Goal: Task Accomplishment & Management: Use online tool/utility

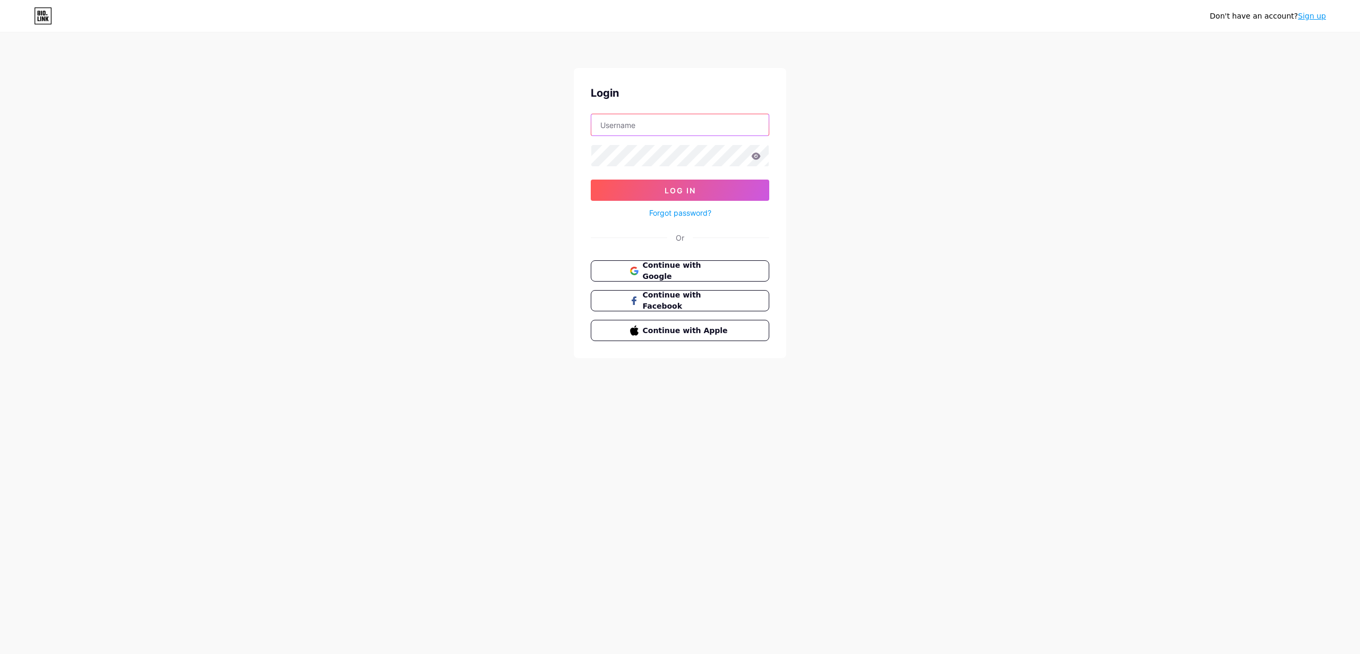
click at [641, 122] on input "text" at bounding box center [679, 124] width 177 height 21
type input "[EMAIL_ADDRESS][DOMAIN_NAME]"
click at [591, 180] on button "Log In" at bounding box center [680, 190] width 178 height 21
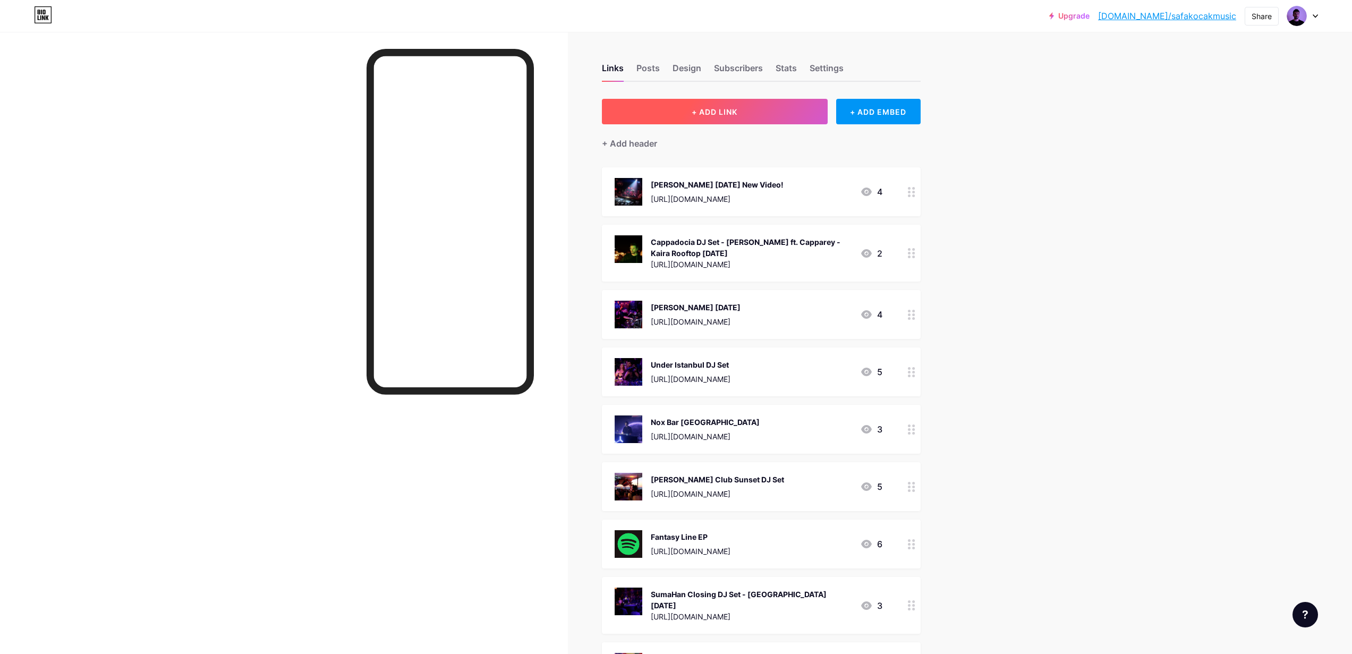
click at [781, 108] on button "+ ADD LINK" at bounding box center [715, 111] width 226 height 25
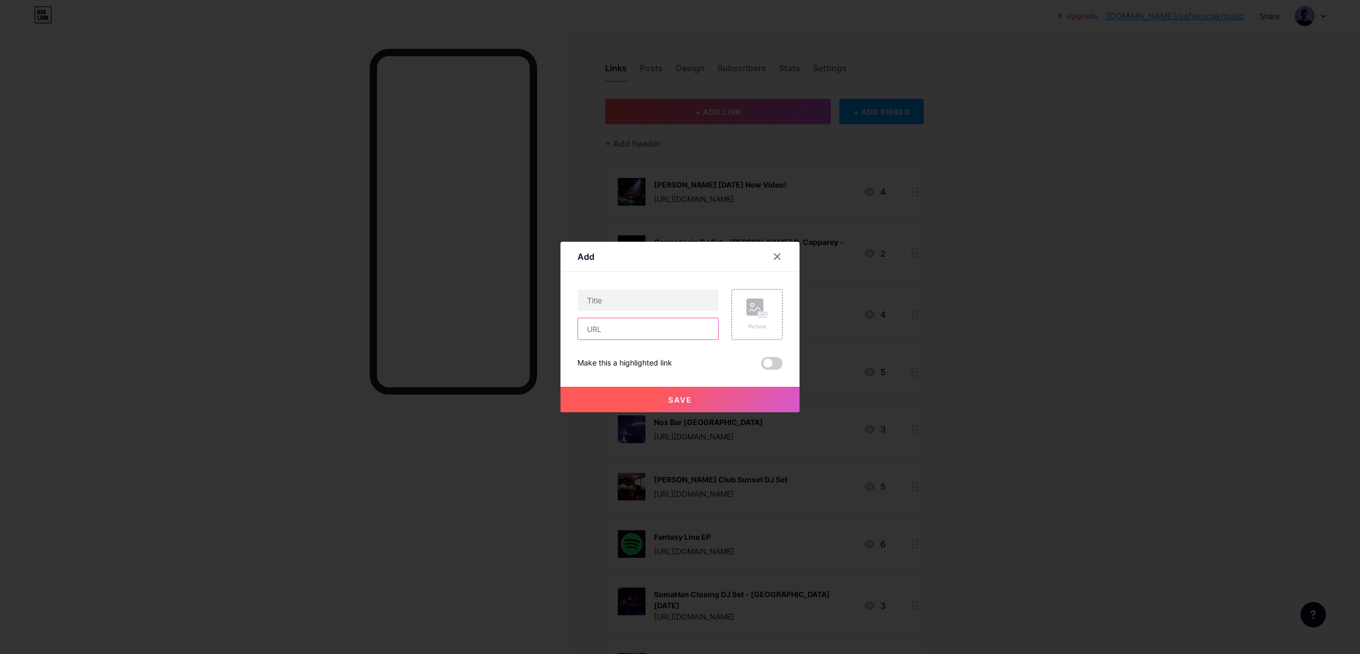
click at [603, 325] on input "text" at bounding box center [648, 328] width 140 height 21
paste input "[URL][DOMAIN_NAME][PERSON_NAME]"
type input "[URL][DOMAIN_NAME][PERSON_NAME]"
click at [688, 362] on div "Make this a highlighted link" at bounding box center [679, 363] width 205 height 13
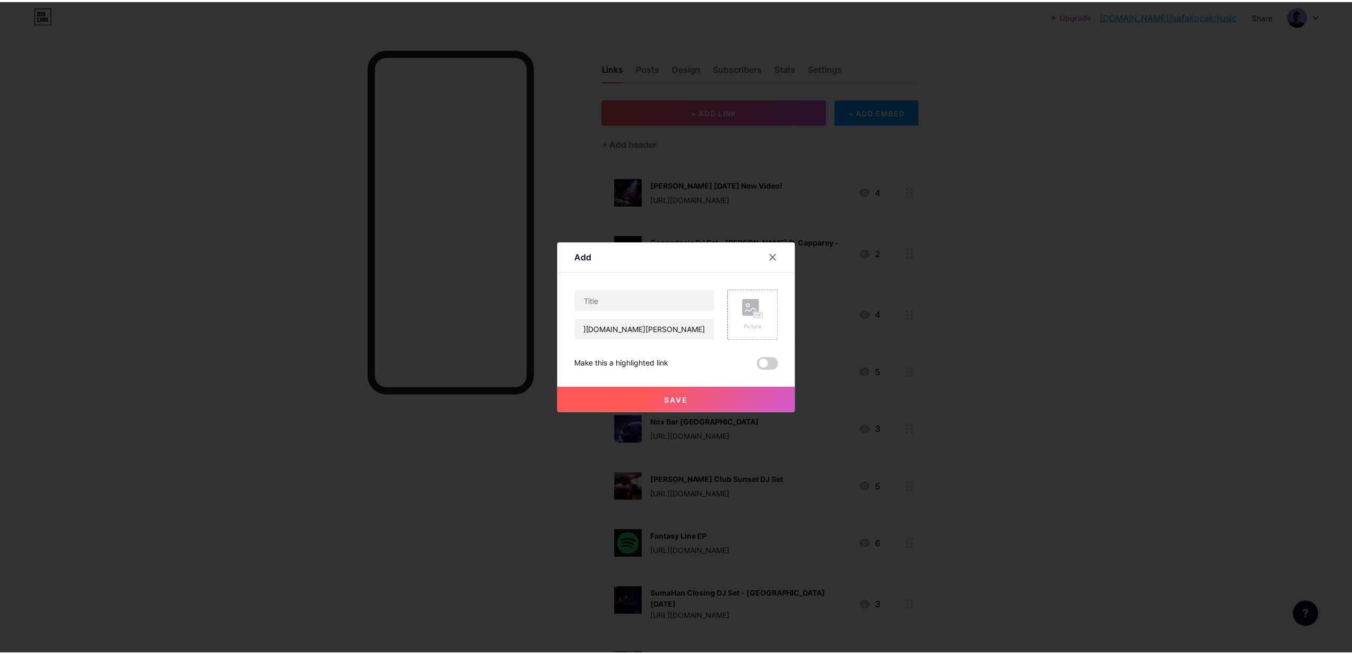
scroll to position [0, 0]
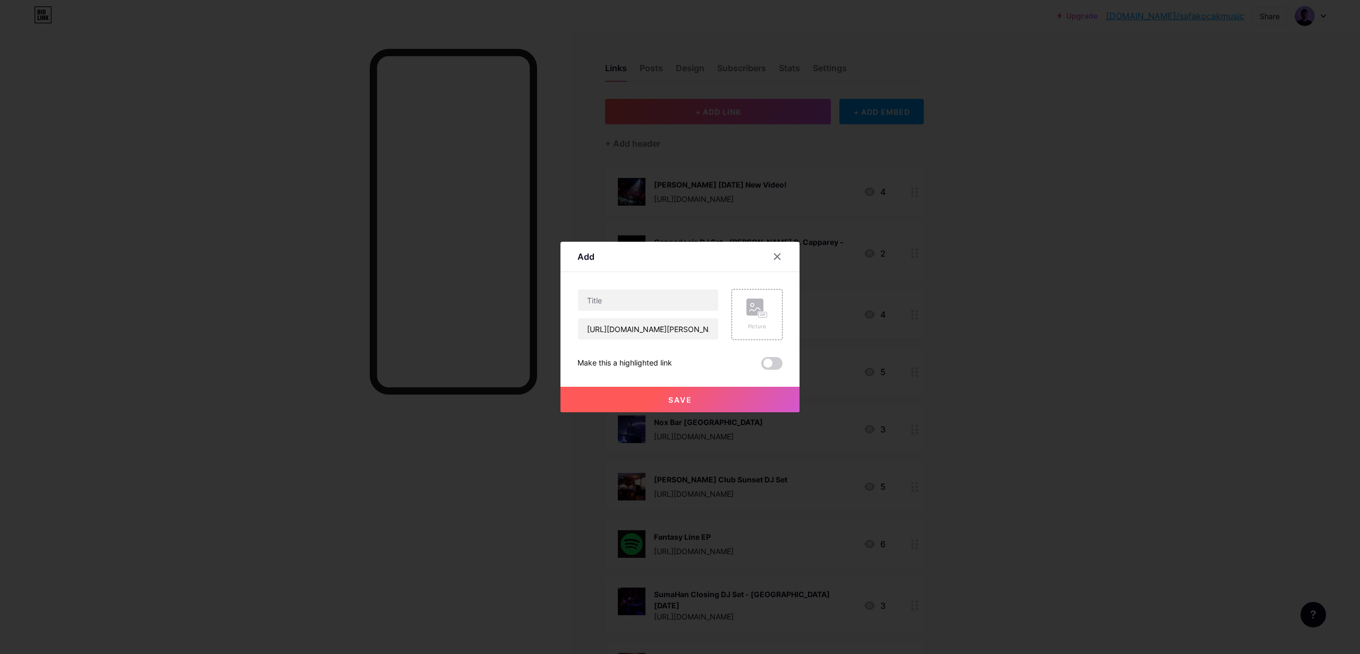
click at [710, 368] on div "Make this a highlighted link" at bounding box center [679, 363] width 205 height 13
click at [601, 301] on input "text" at bounding box center [648, 300] width 140 height 21
type input "Berliner House Night!"
click at [764, 308] on icon at bounding box center [756, 309] width 21 height 20
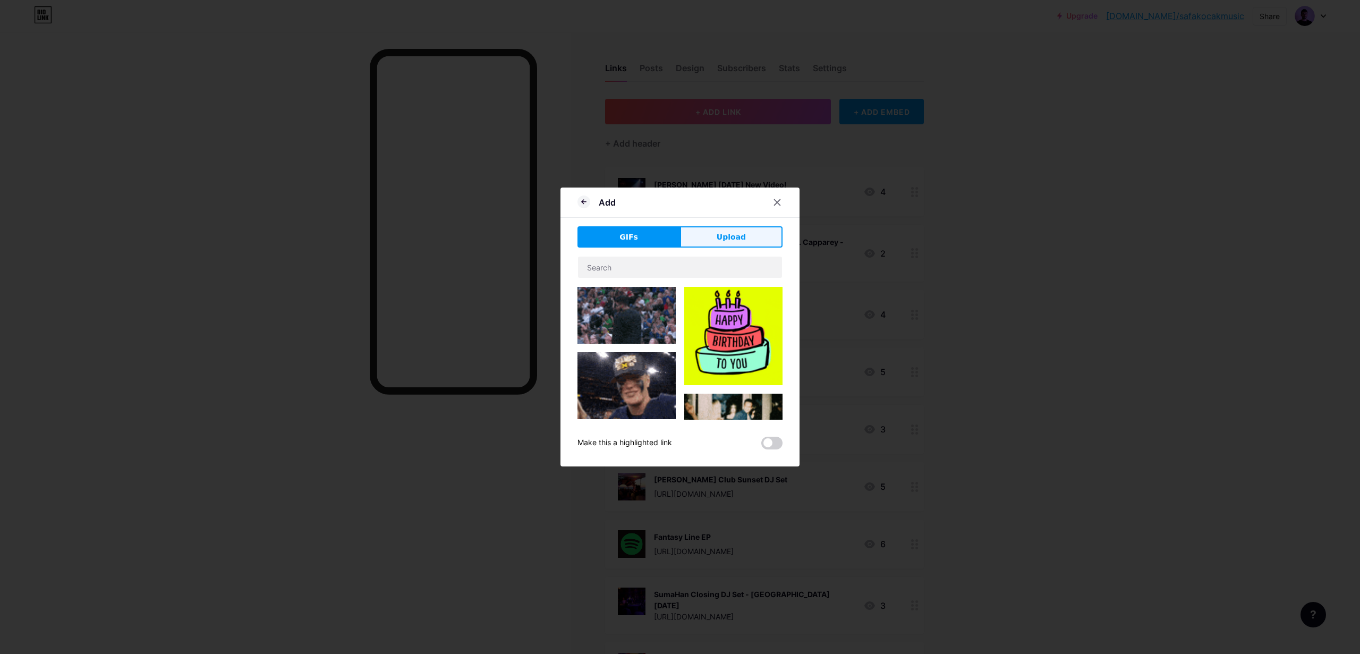
click at [746, 234] on button "Upload" at bounding box center [731, 236] width 103 height 21
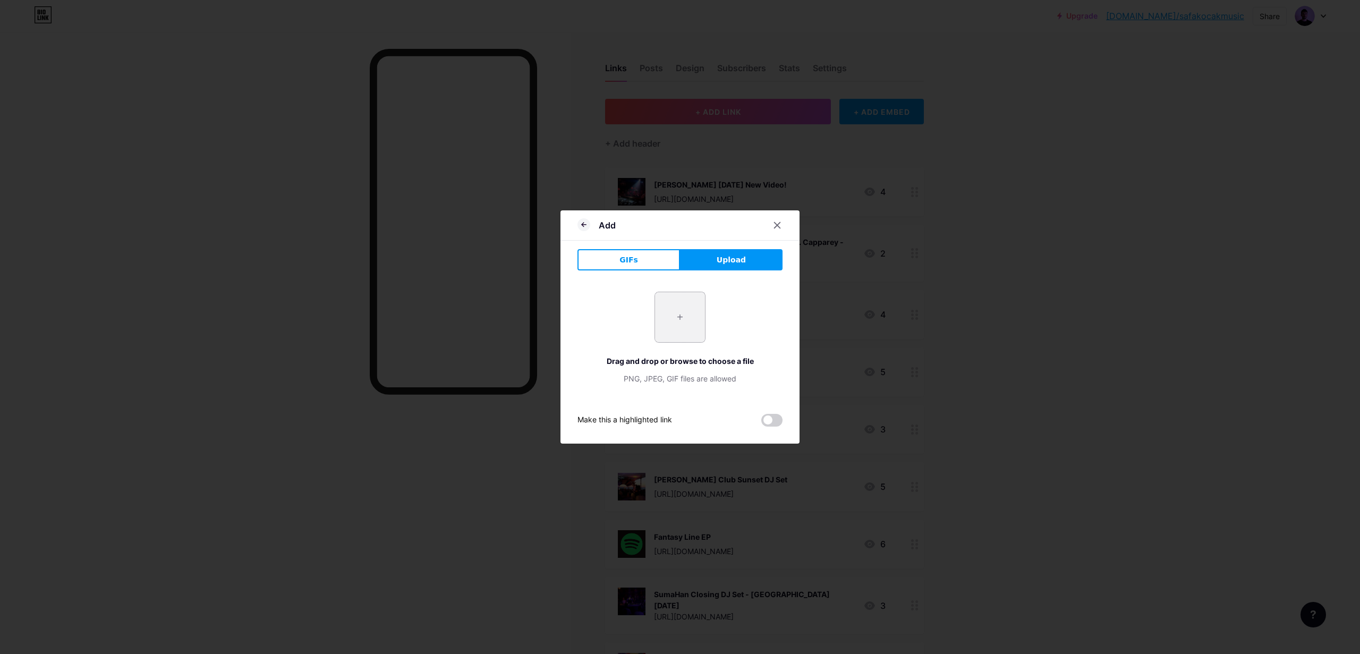
click at [680, 316] on input "file" at bounding box center [680, 317] width 50 height 50
click at [680, 317] on input "file" at bounding box center [680, 317] width 50 height 50
type input "C:\fakepath\Post.jpg"
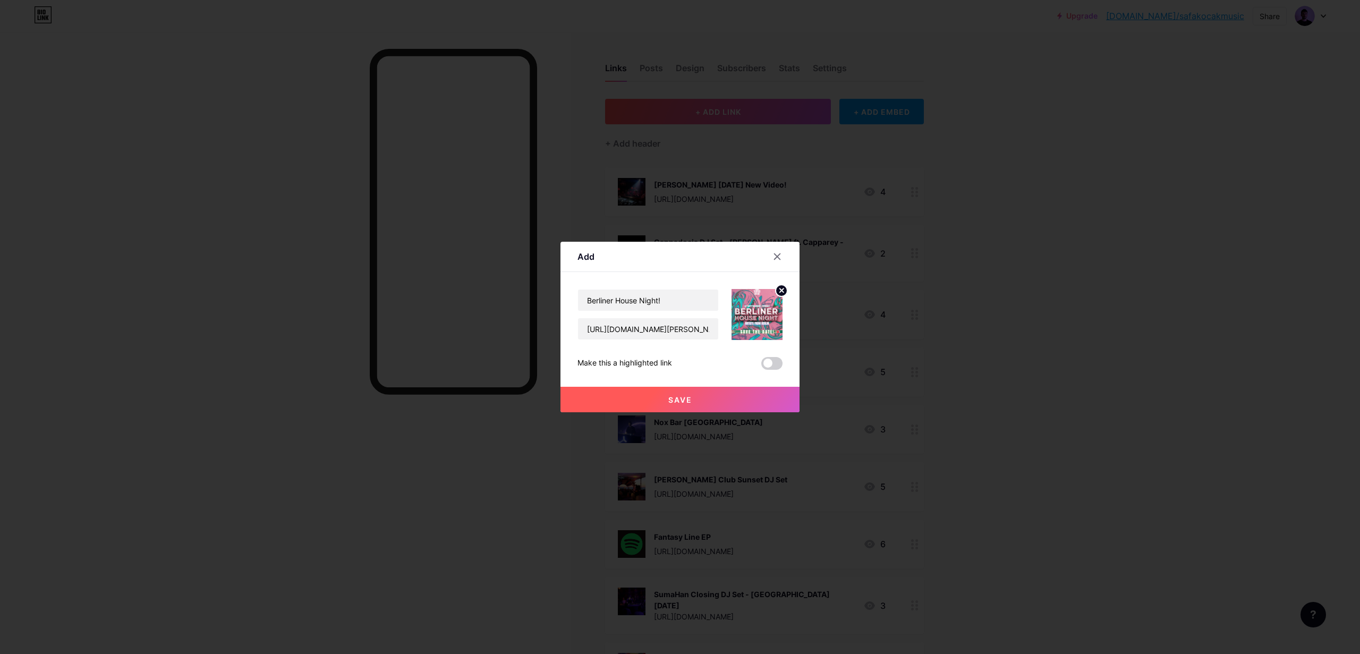
click at [773, 361] on span at bounding box center [771, 363] width 21 height 13
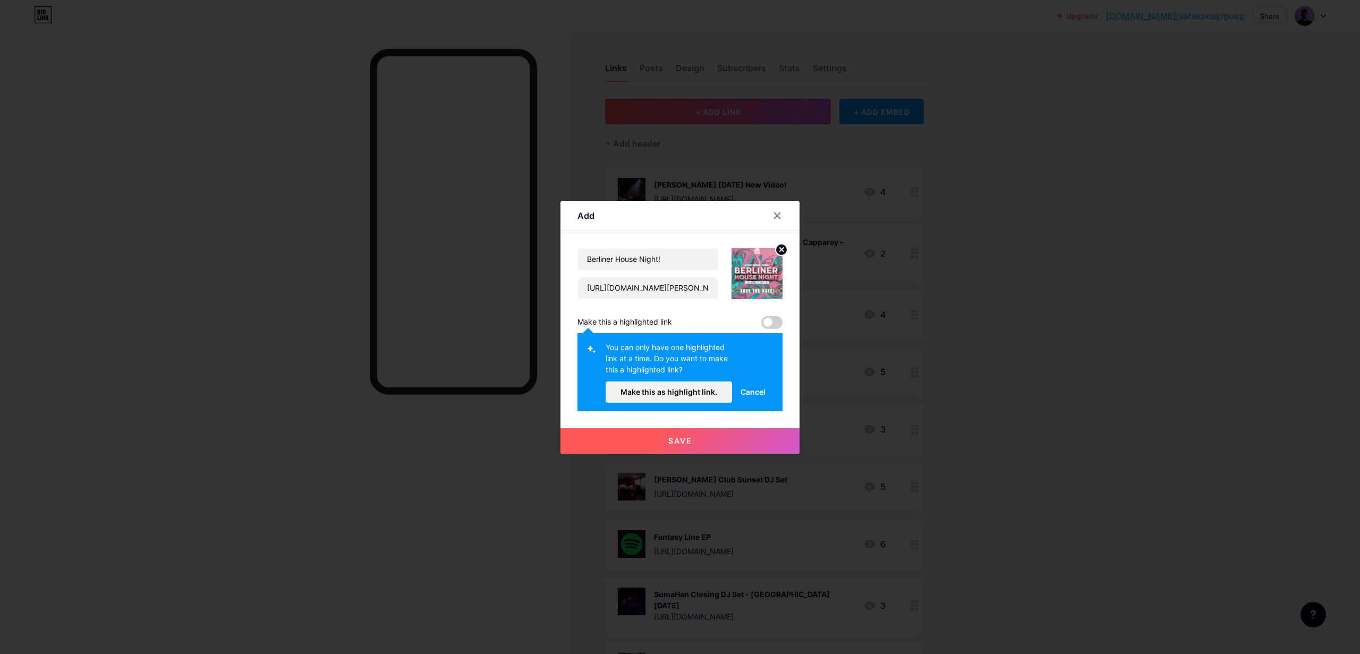
click at [754, 391] on span "Cancel" at bounding box center [752, 391] width 25 height 11
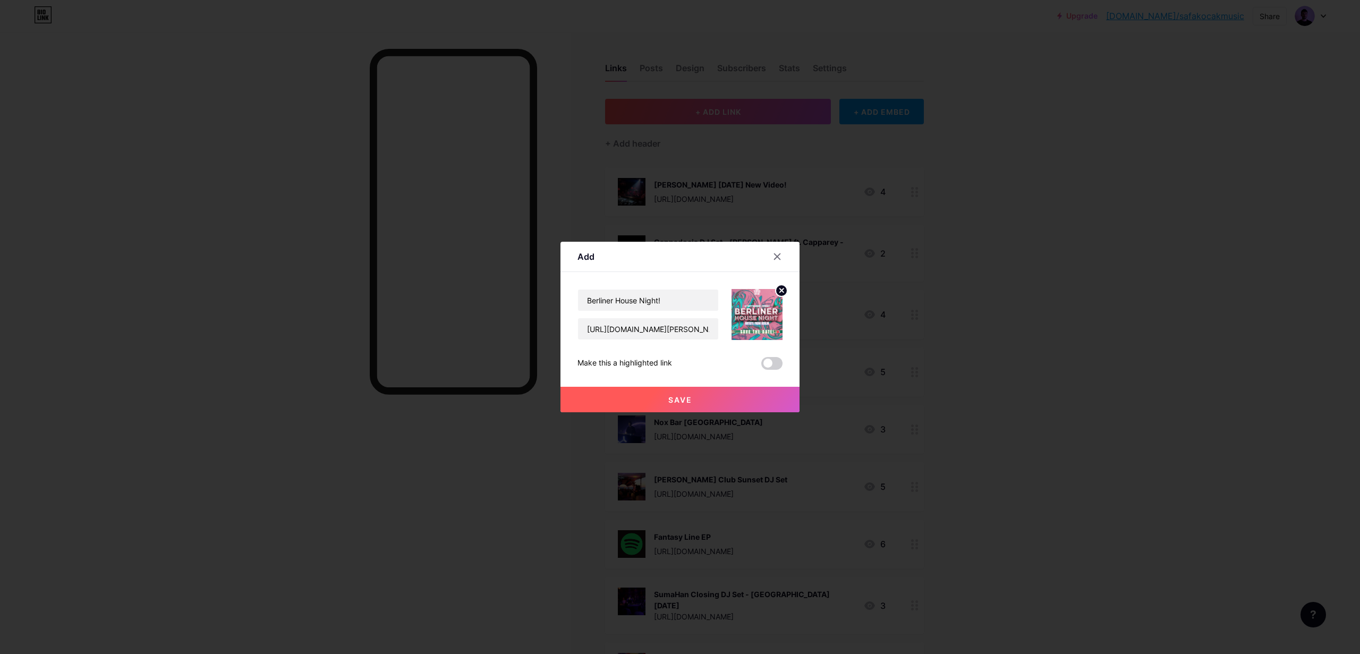
click at [771, 363] on span at bounding box center [771, 363] width 21 height 13
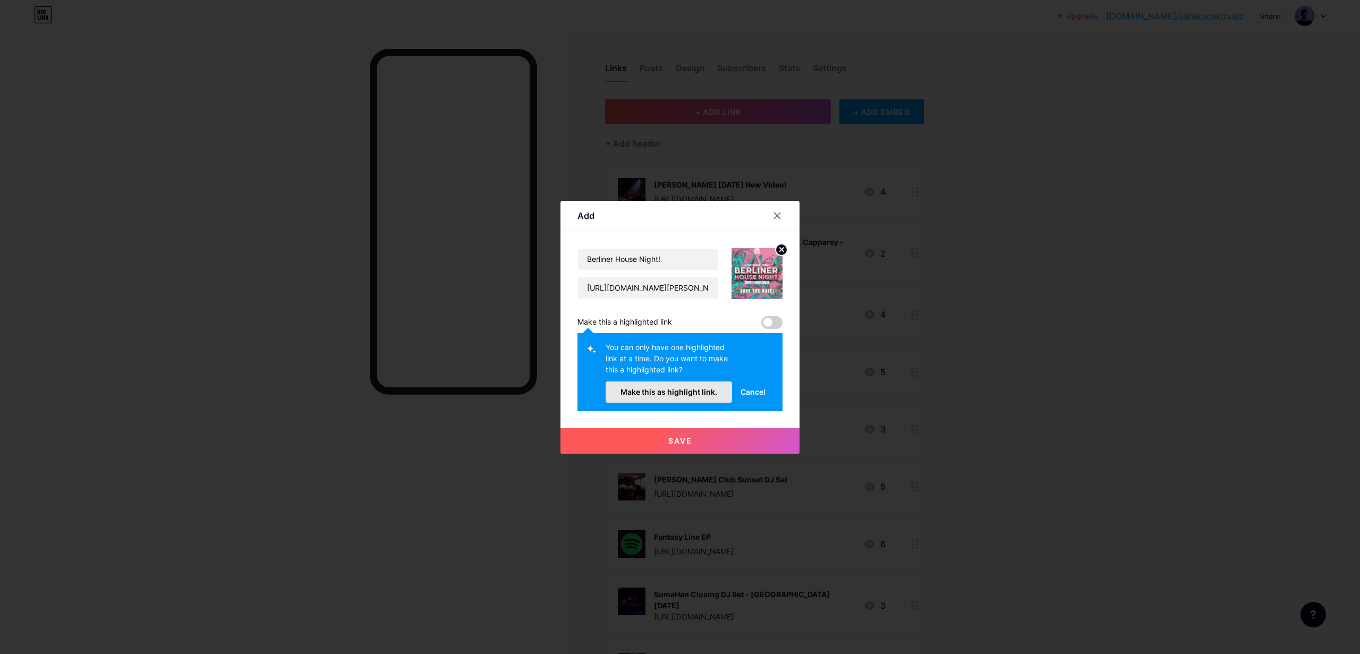
click at [699, 393] on span "Make this as highlight link." at bounding box center [668, 391] width 97 height 9
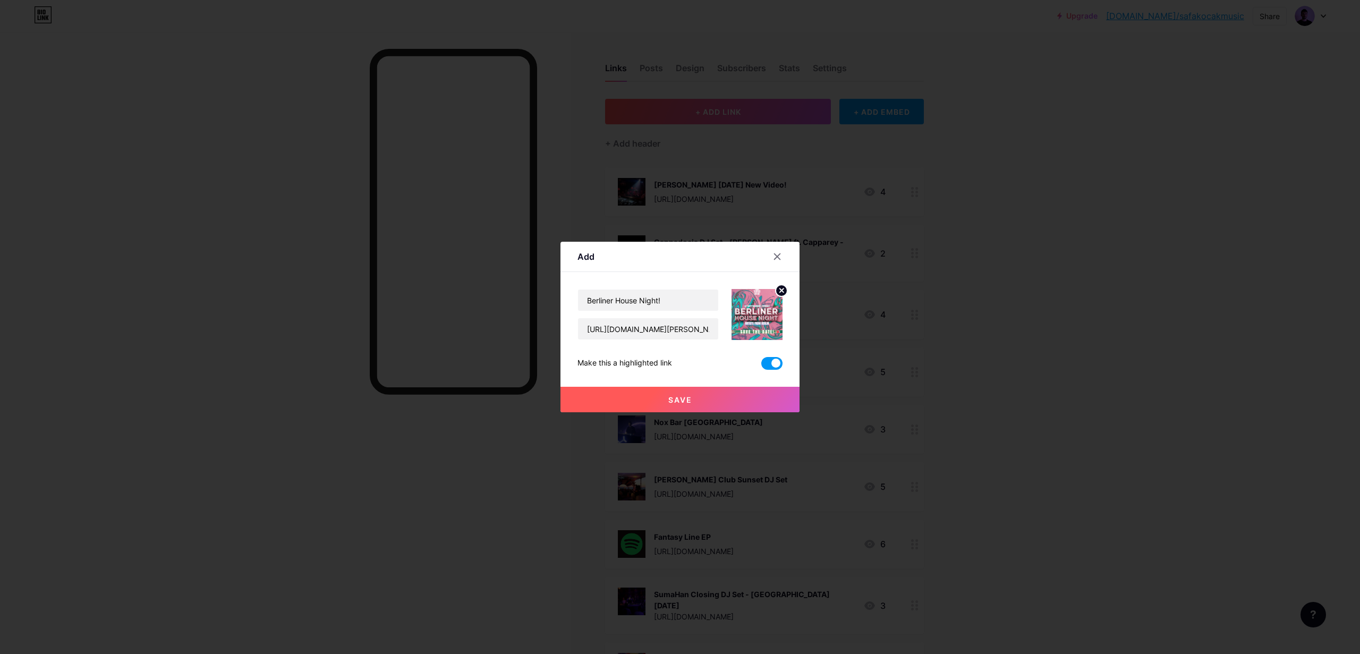
click at [691, 402] on span "Save" at bounding box center [680, 399] width 24 height 9
click at [691, 401] on span "Save" at bounding box center [680, 399] width 24 height 9
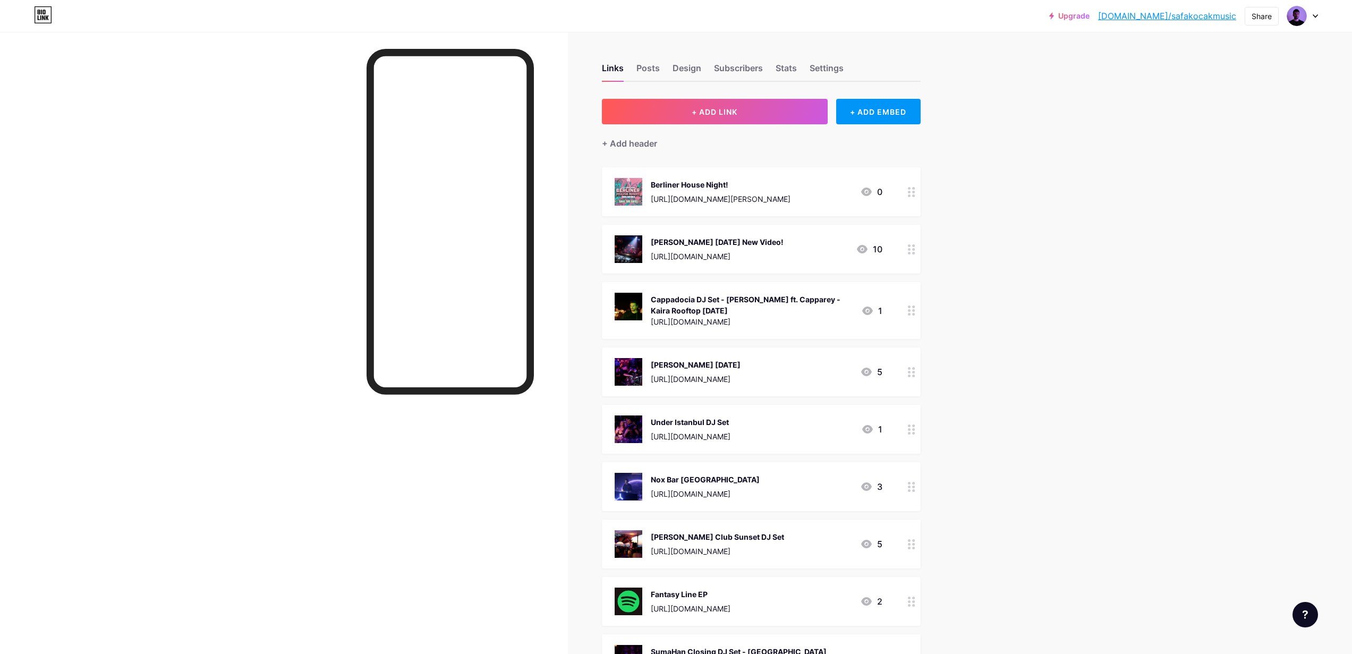
click at [1000, 263] on div "Upgrade [DOMAIN_NAME]/safako... [DOMAIN_NAME]/safakocakmusic Share Switch accou…" at bounding box center [676, 586] width 1352 height 1172
click at [1253, 317] on div "Upgrade [DOMAIN_NAME]/safako... [DOMAIN_NAME]/safakocakmusic Share Switch accou…" at bounding box center [676, 586] width 1352 height 1172
click at [1121, 212] on div "Upgrade [DOMAIN_NAME]/safako... [DOMAIN_NAME]/safakocakmusic Share Switch accou…" at bounding box center [676, 586] width 1352 height 1172
